Goal: Information Seeking & Learning: Compare options

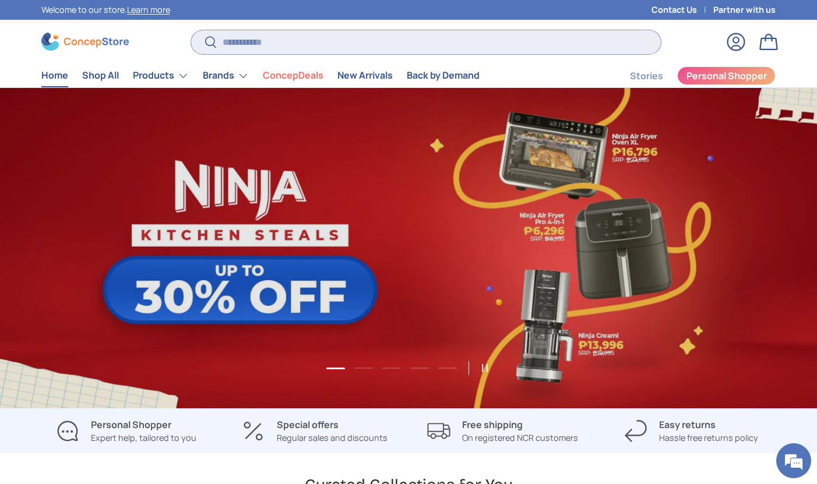
click at [292, 45] on input "Search" at bounding box center [426, 42] width 470 height 24
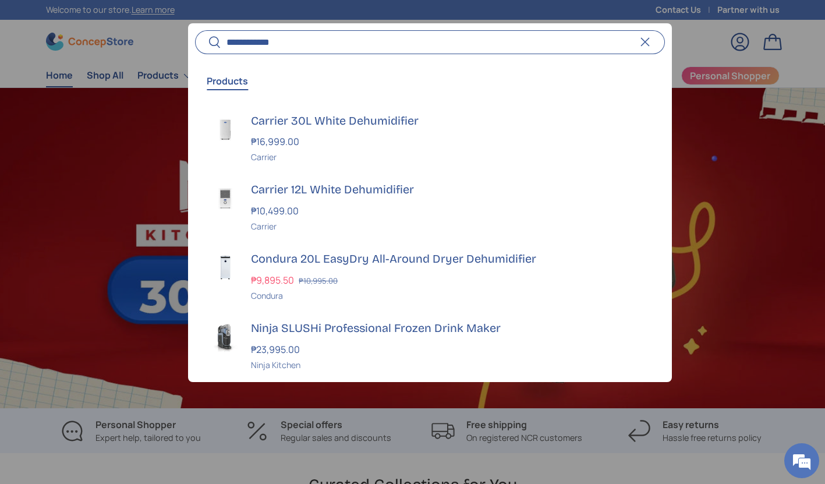
scroll to position [0, 825]
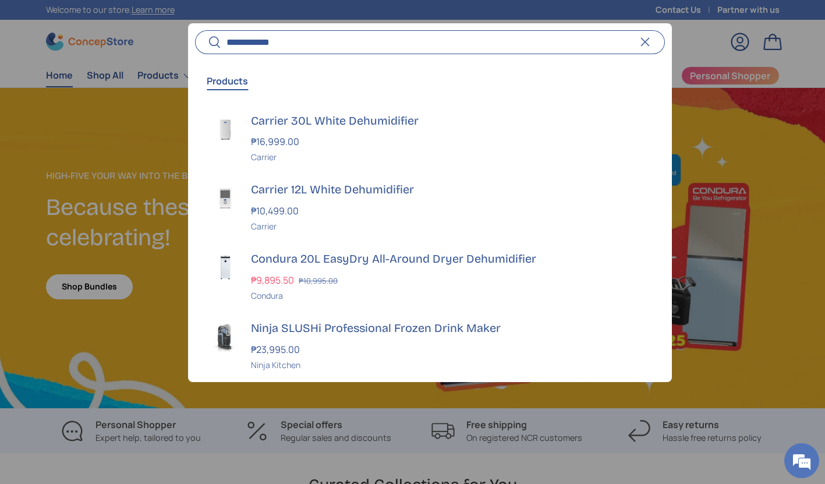
type input "**********"
click at [195, 29] on button "Search" at bounding box center [208, 42] width 26 height 27
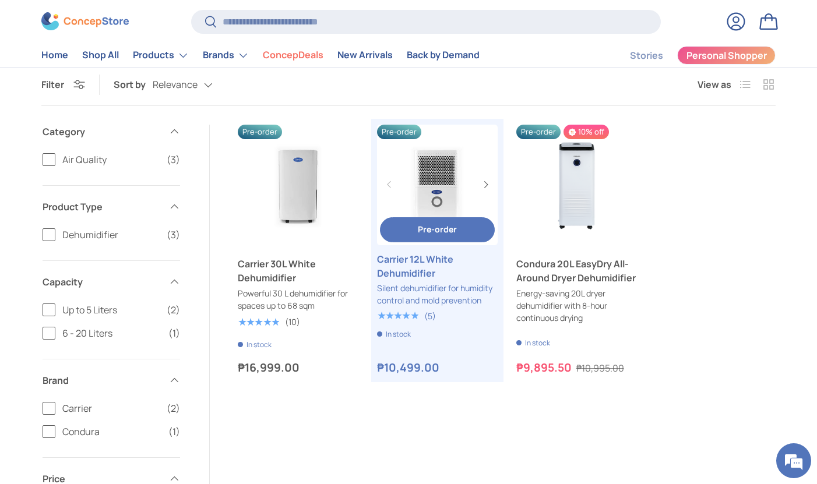
click at [441, 171] on link "Carrier 12L White Dehumidifier" at bounding box center [437, 185] width 121 height 121
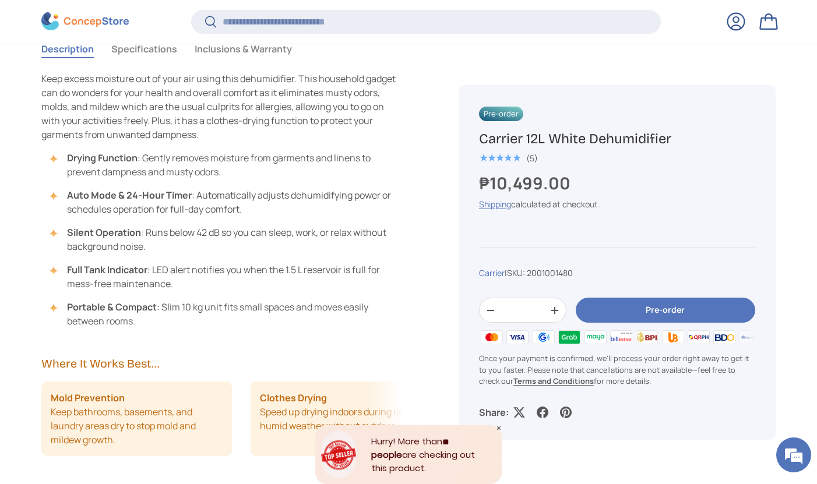
scroll to position [1067, 0]
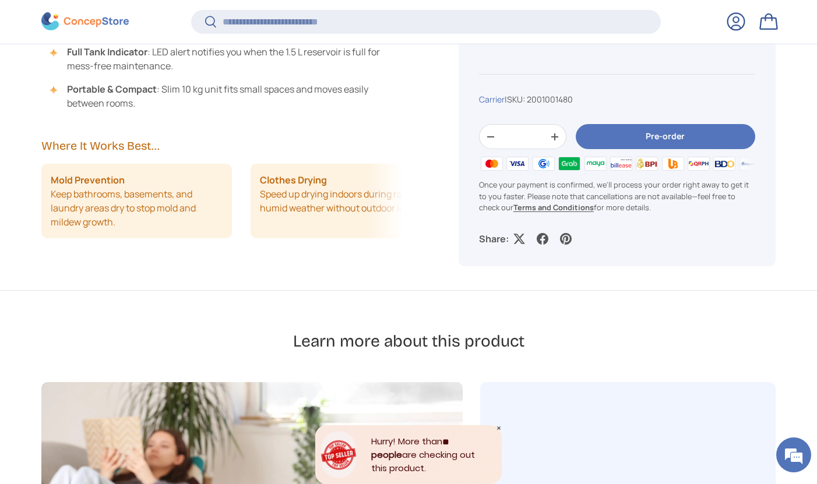
click at [347, 221] on li "Clothes Drying Speed up drying indoors during rainy or humid weather without ou…" at bounding box center [345, 201] width 190 height 75
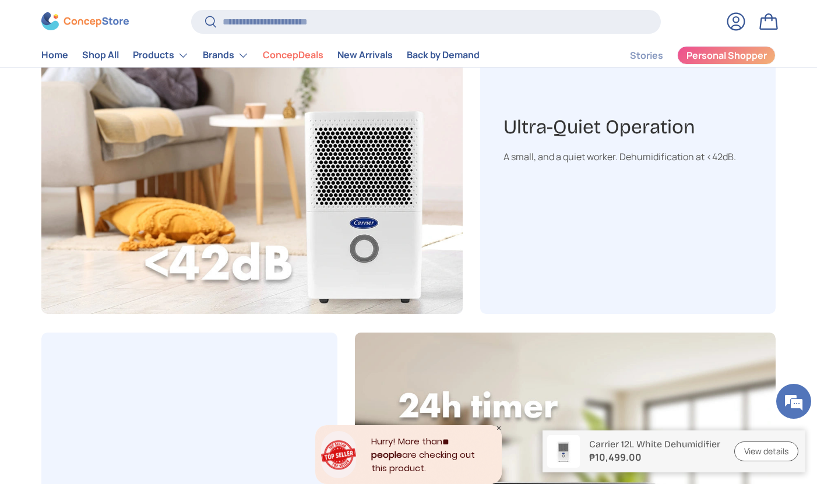
scroll to position [719, 0]
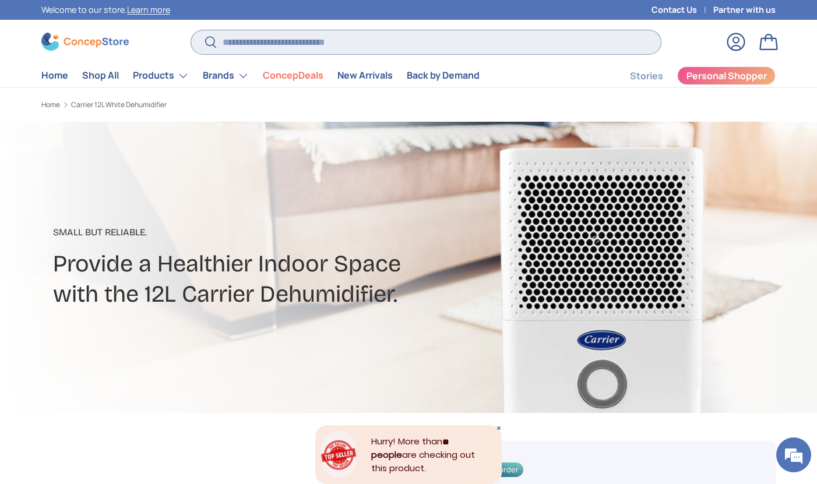
click at [324, 48] on input "Search" at bounding box center [426, 42] width 470 height 24
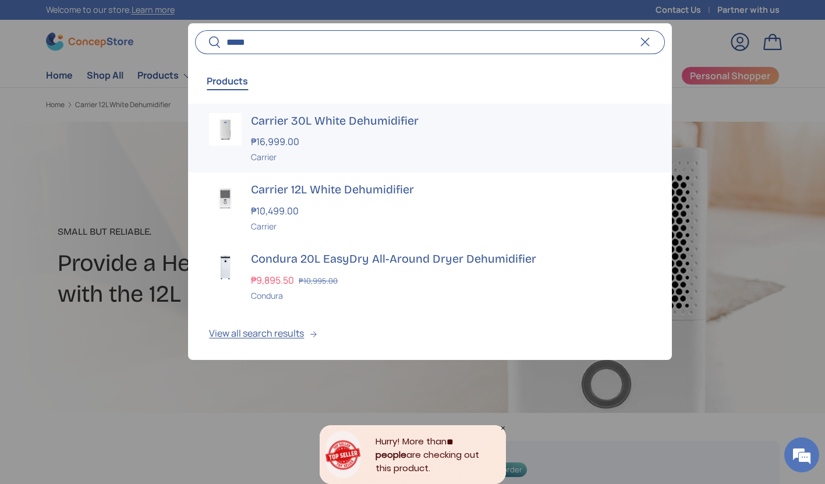
type input "*****"
click at [347, 113] on h3 "Carrier 30L White Dehumidifier" at bounding box center [451, 121] width 400 height 16
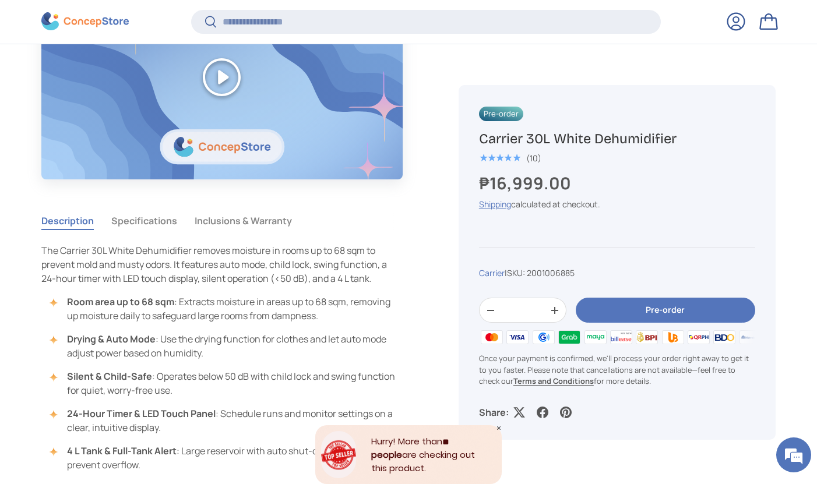
click at [163, 217] on button "Specifications" at bounding box center [144, 220] width 66 height 27
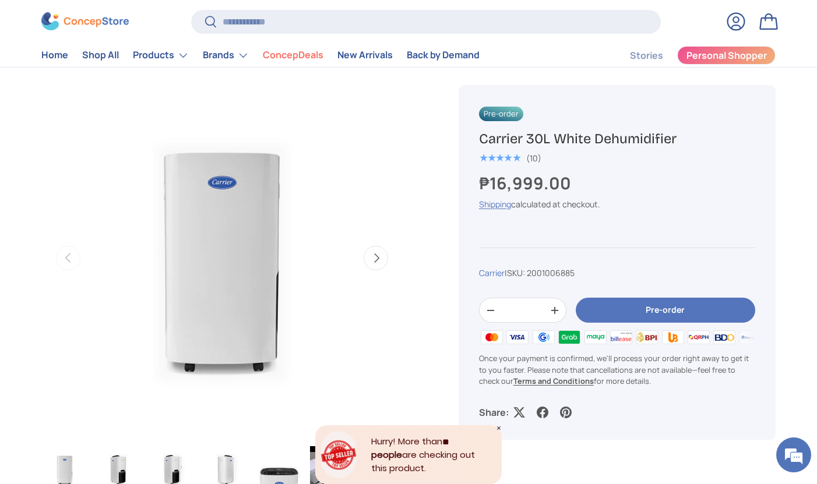
scroll to position [354, 0]
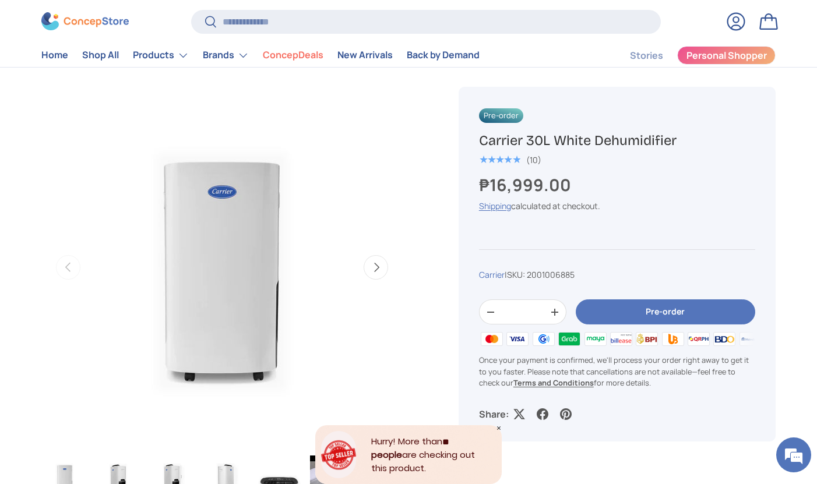
click at [368, 265] on button "Next" at bounding box center [375, 267] width 24 height 24
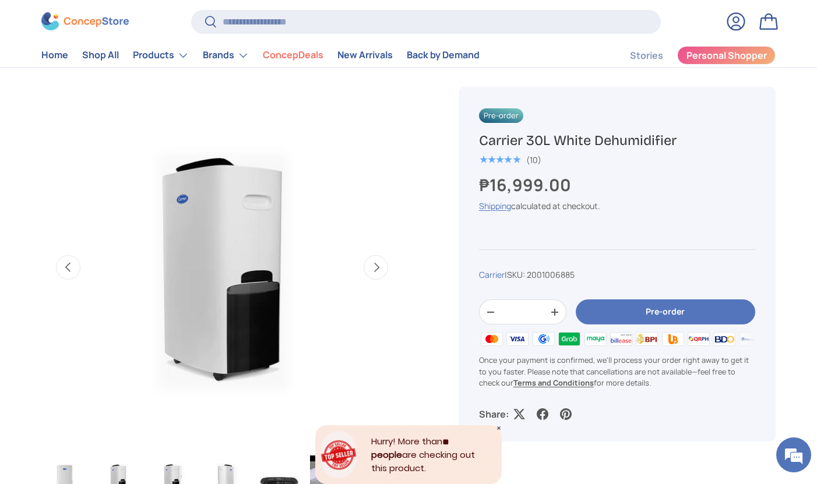
scroll to position [0, 367]
click at [368, 265] on button "Next" at bounding box center [375, 267] width 24 height 24
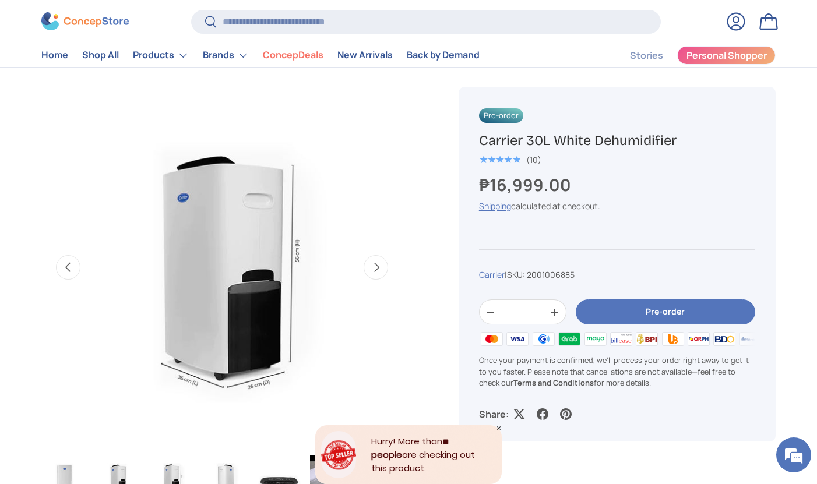
scroll to position [0, 734]
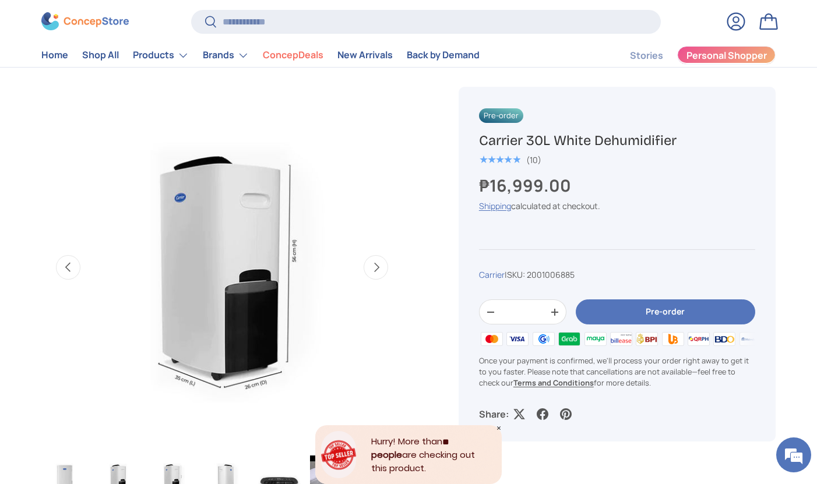
click at [717, 58] on span "Personal Shopper" at bounding box center [726, 55] width 80 height 9
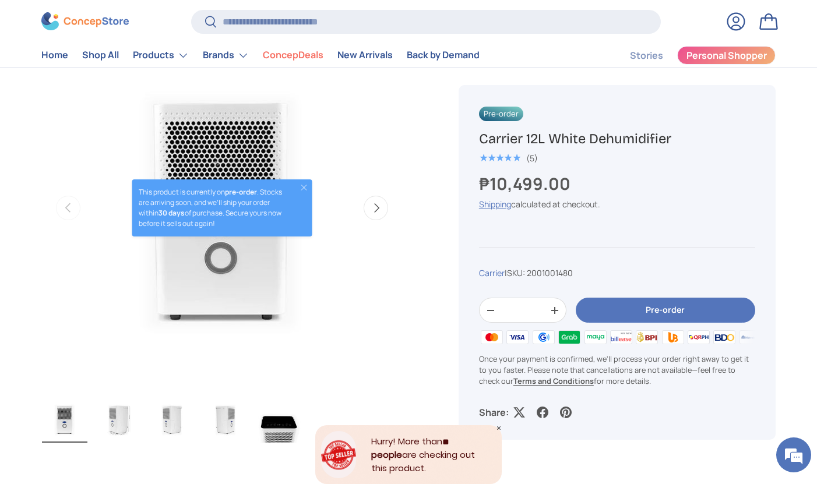
scroll to position [683, 0]
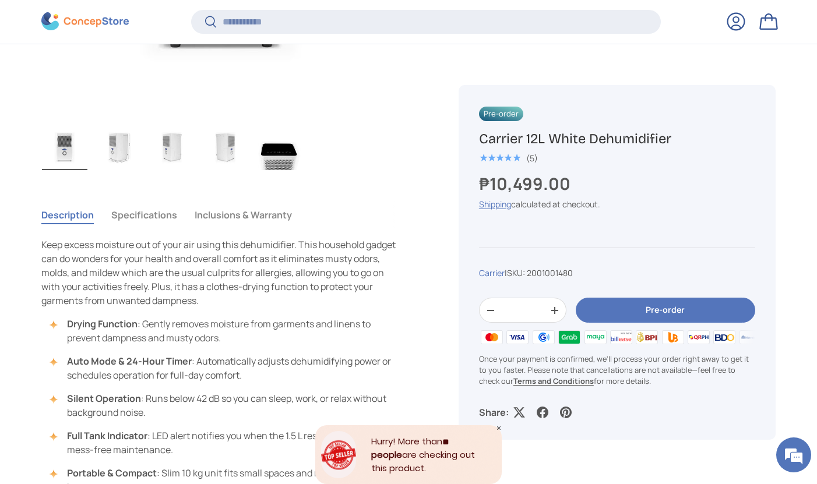
click at [154, 209] on button "Specifications" at bounding box center [144, 215] width 66 height 27
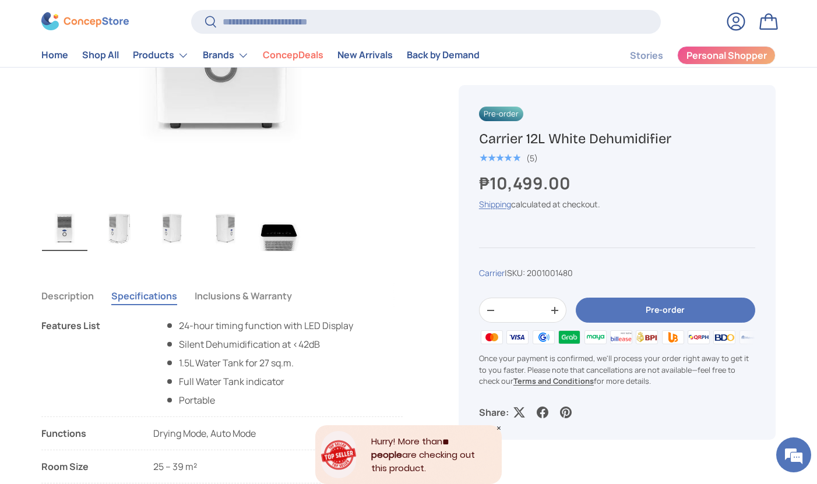
scroll to position [578, 0]
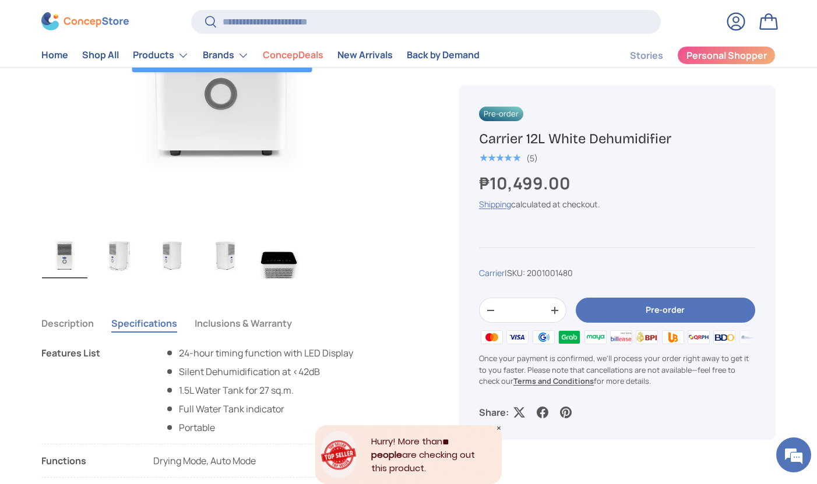
click at [119, 263] on img "Gallery Viewer" at bounding box center [118, 255] width 45 height 47
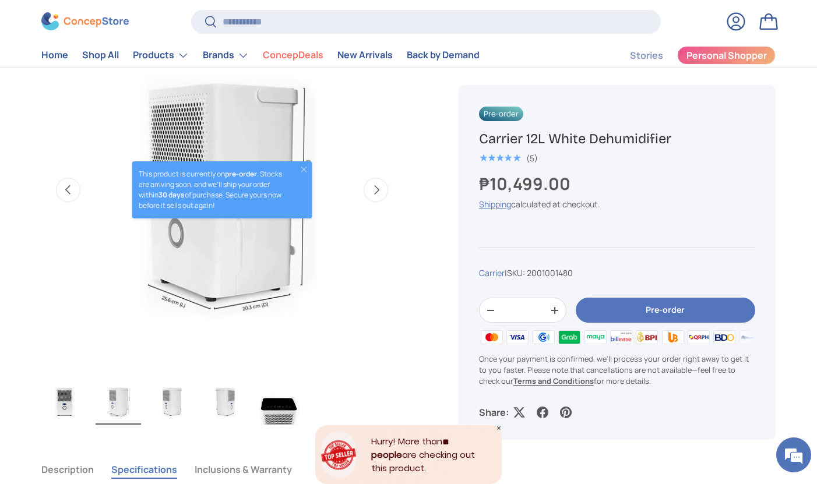
scroll to position [423, 0]
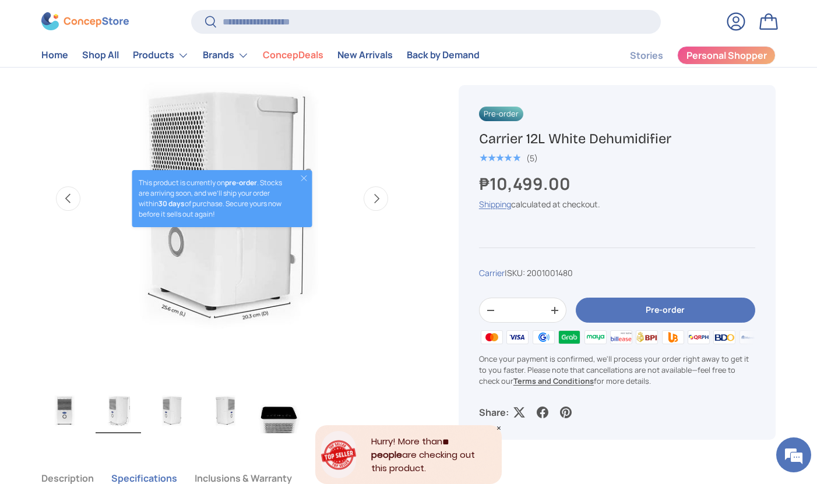
click at [308, 179] on button "Close" at bounding box center [303, 178] width 9 height 9
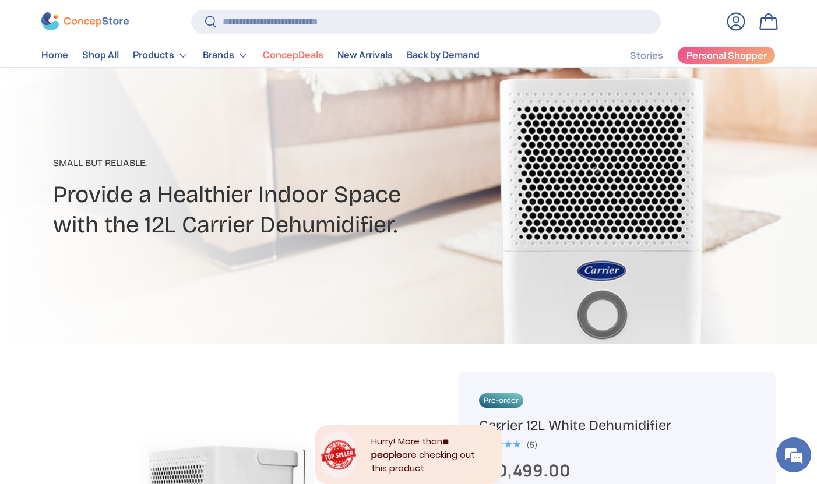
scroll to position [0, 0]
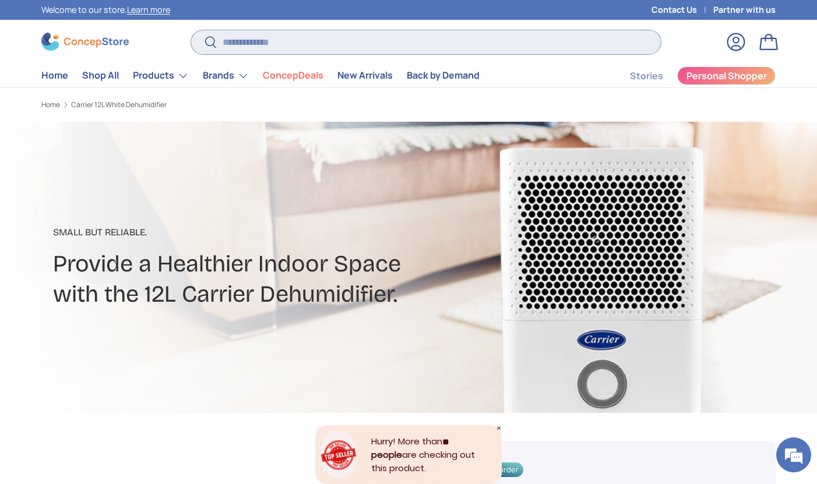
click at [409, 40] on input "Search" at bounding box center [426, 42] width 470 height 24
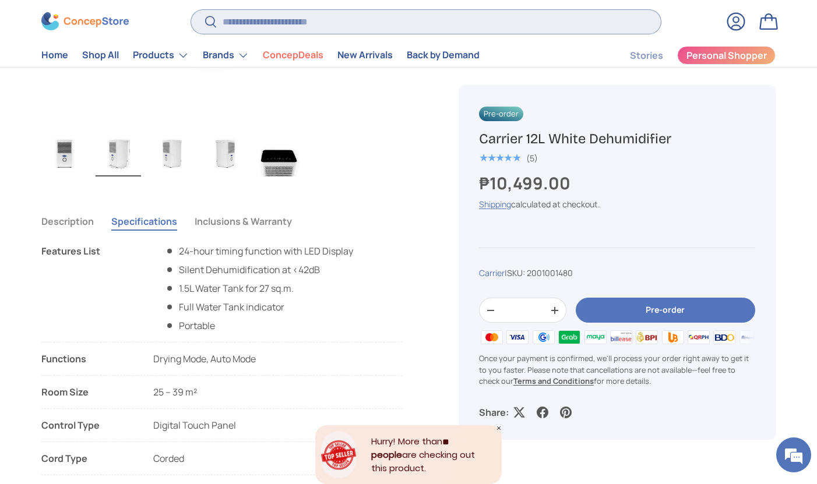
scroll to position [262, 0]
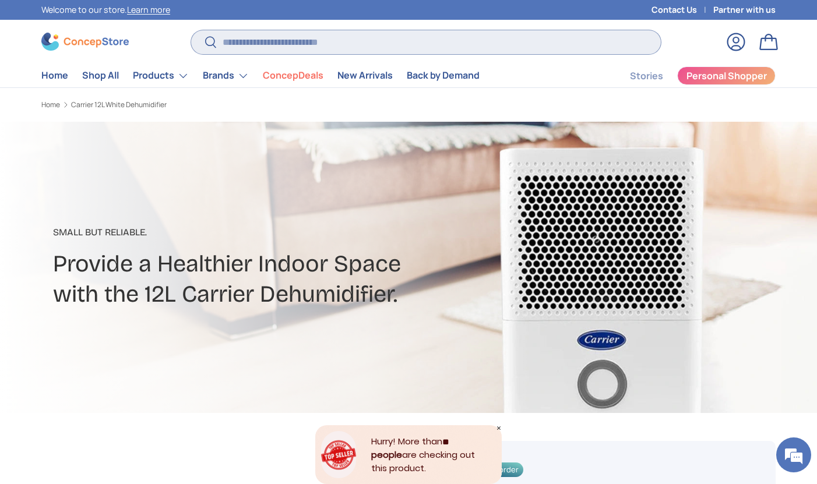
click at [274, 37] on input "Search" at bounding box center [426, 42] width 470 height 24
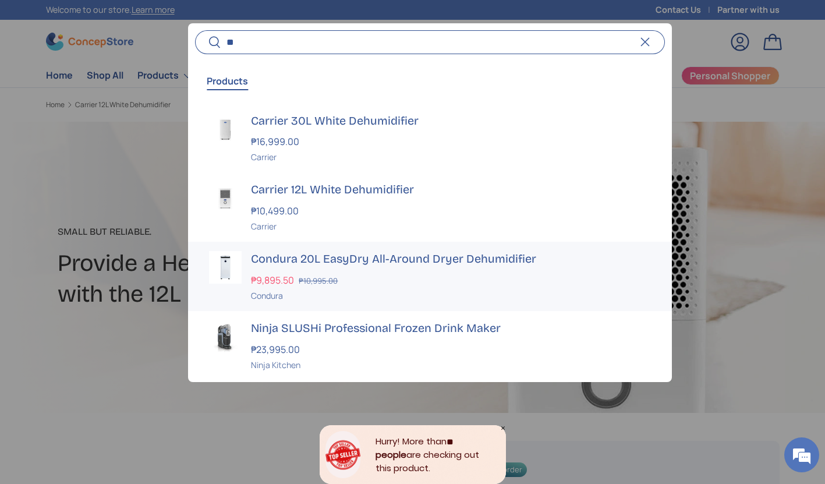
type input "**"
click at [373, 262] on h3 "Condura 20L EasyDry All-Around Dryer Dehumidifier" at bounding box center [451, 259] width 400 height 16
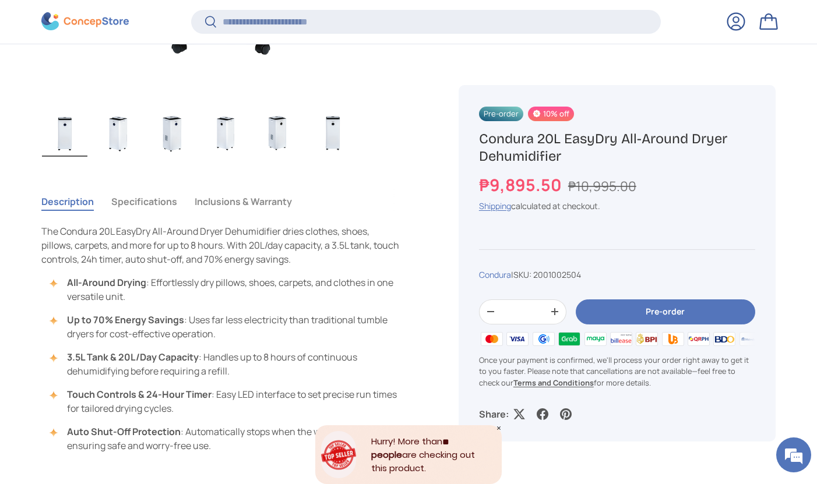
scroll to position [697, 0]
click at [156, 203] on button "Specifications" at bounding box center [144, 201] width 66 height 27
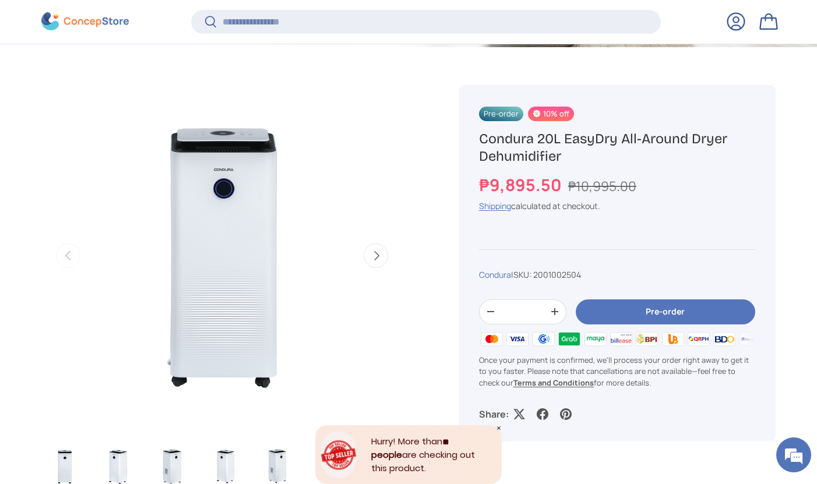
scroll to position [366, 0]
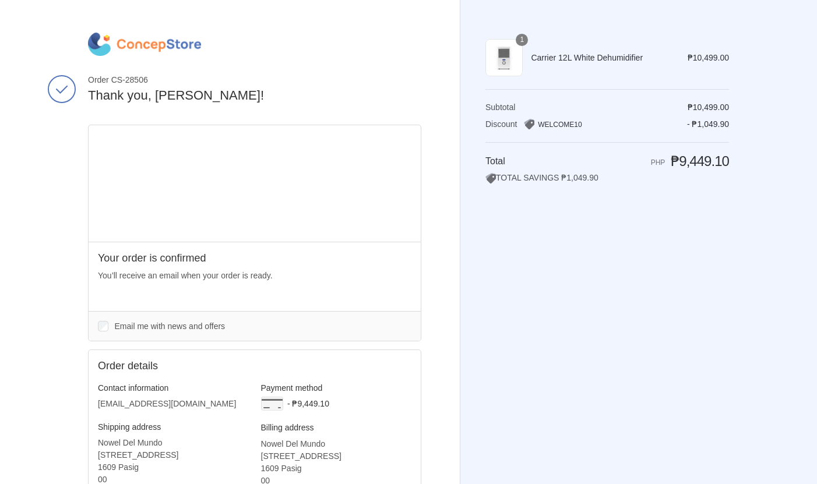
click at [178, 45] on img at bounding box center [144, 44] width 113 height 23
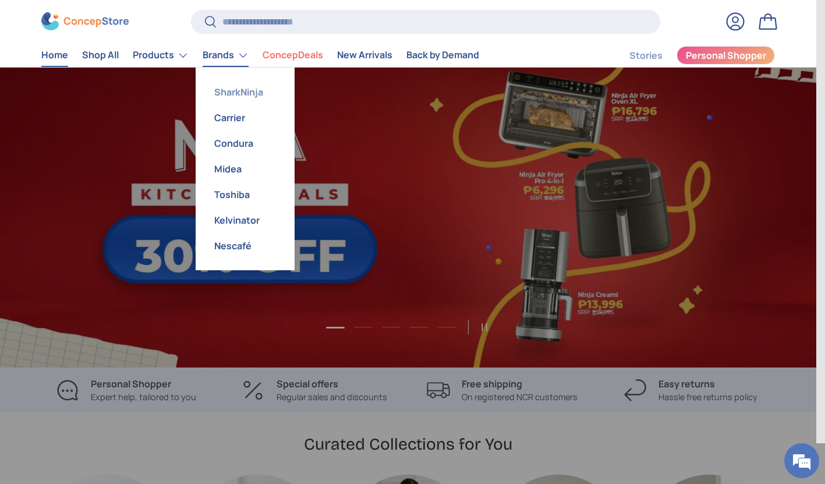
scroll to position [0, 817]
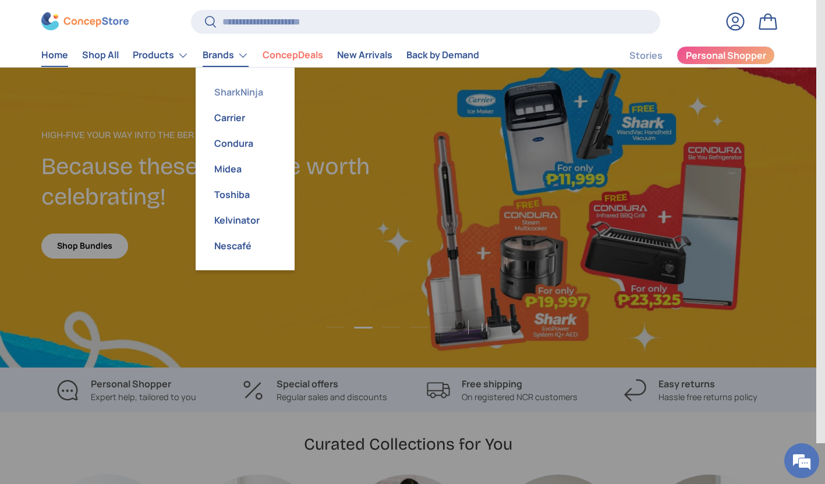
click at [228, 87] on link "SharkNinja" at bounding box center [245, 92] width 85 height 26
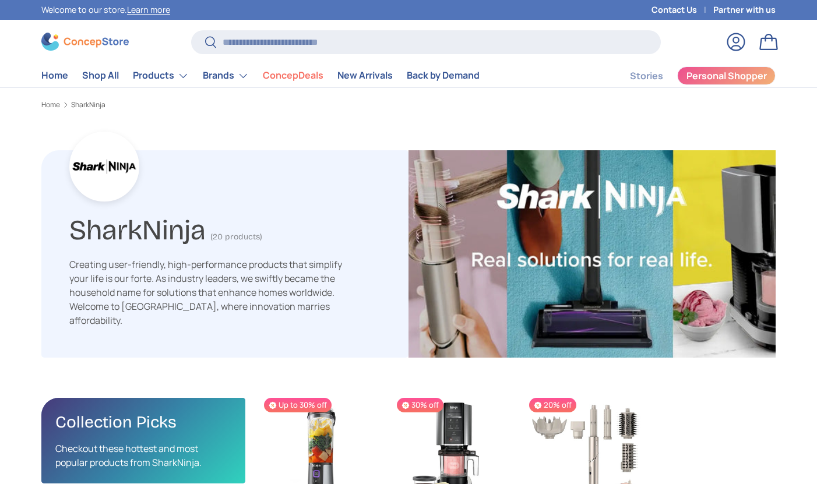
scroll to position [2412, 3799]
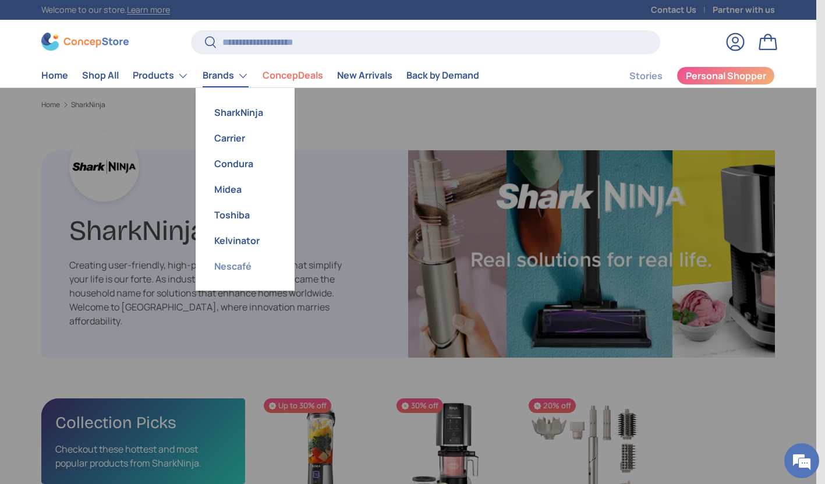
click at [235, 267] on link "Nescafé" at bounding box center [245, 266] width 85 height 26
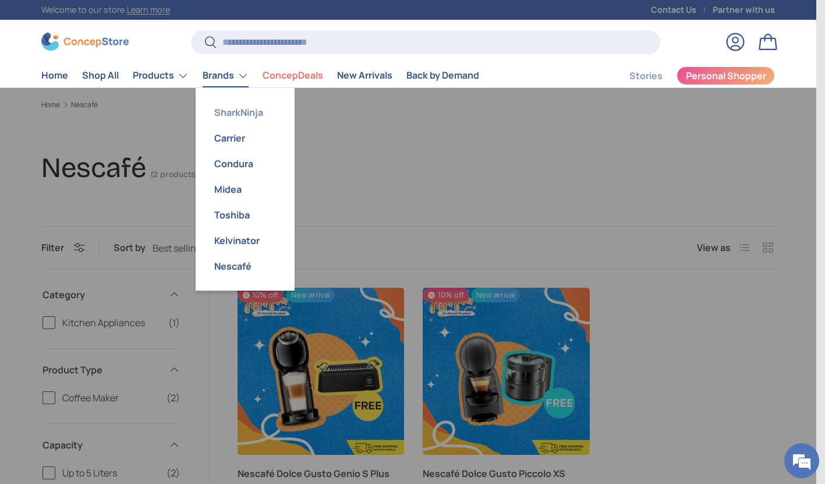
click at [242, 117] on link "SharkNinja" at bounding box center [245, 113] width 85 height 26
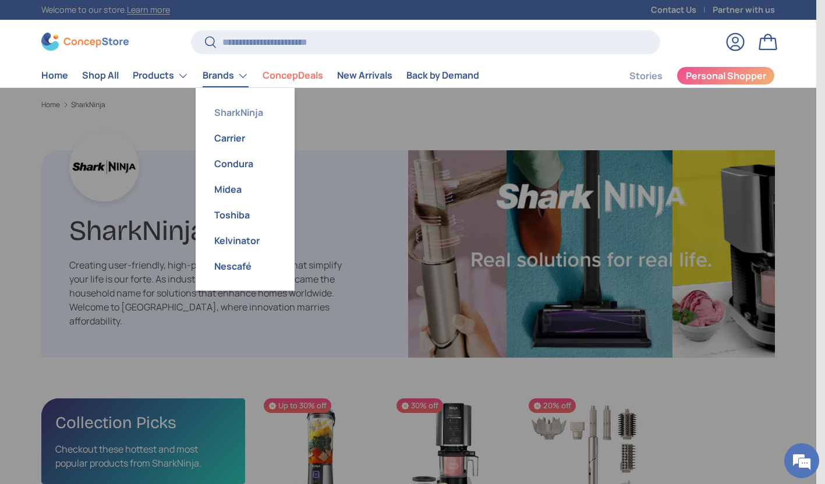
click at [248, 110] on link "SharkNinja" at bounding box center [245, 113] width 85 height 26
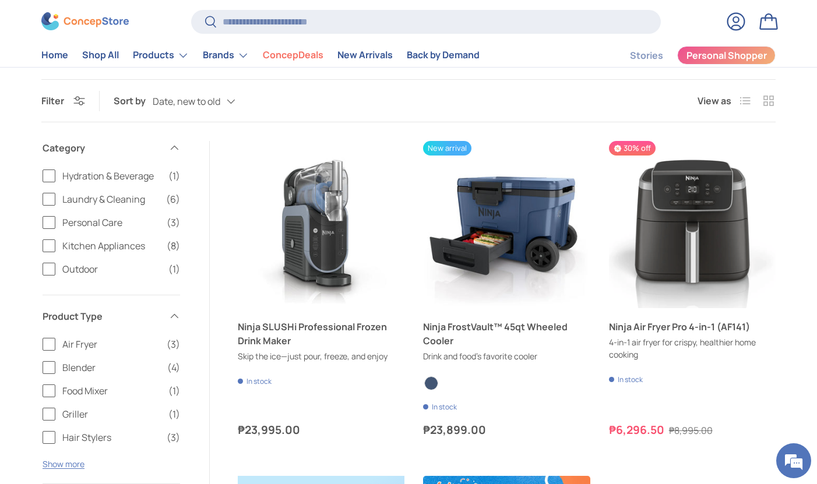
scroll to position [553, 0]
